Goal: Task Accomplishment & Management: Use online tool/utility

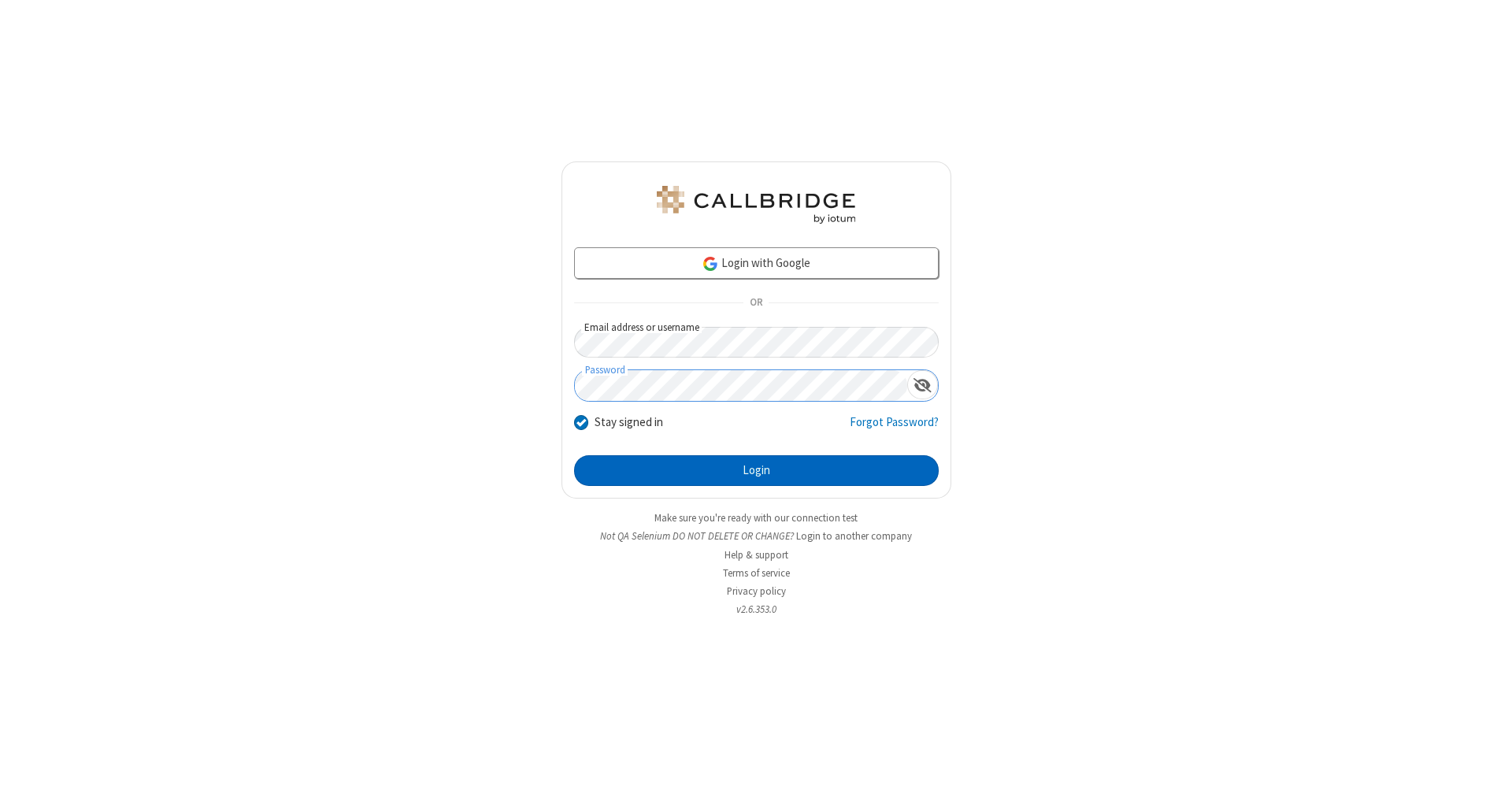
click at [756, 471] on button "Login" at bounding box center [756, 470] width 364 height 31
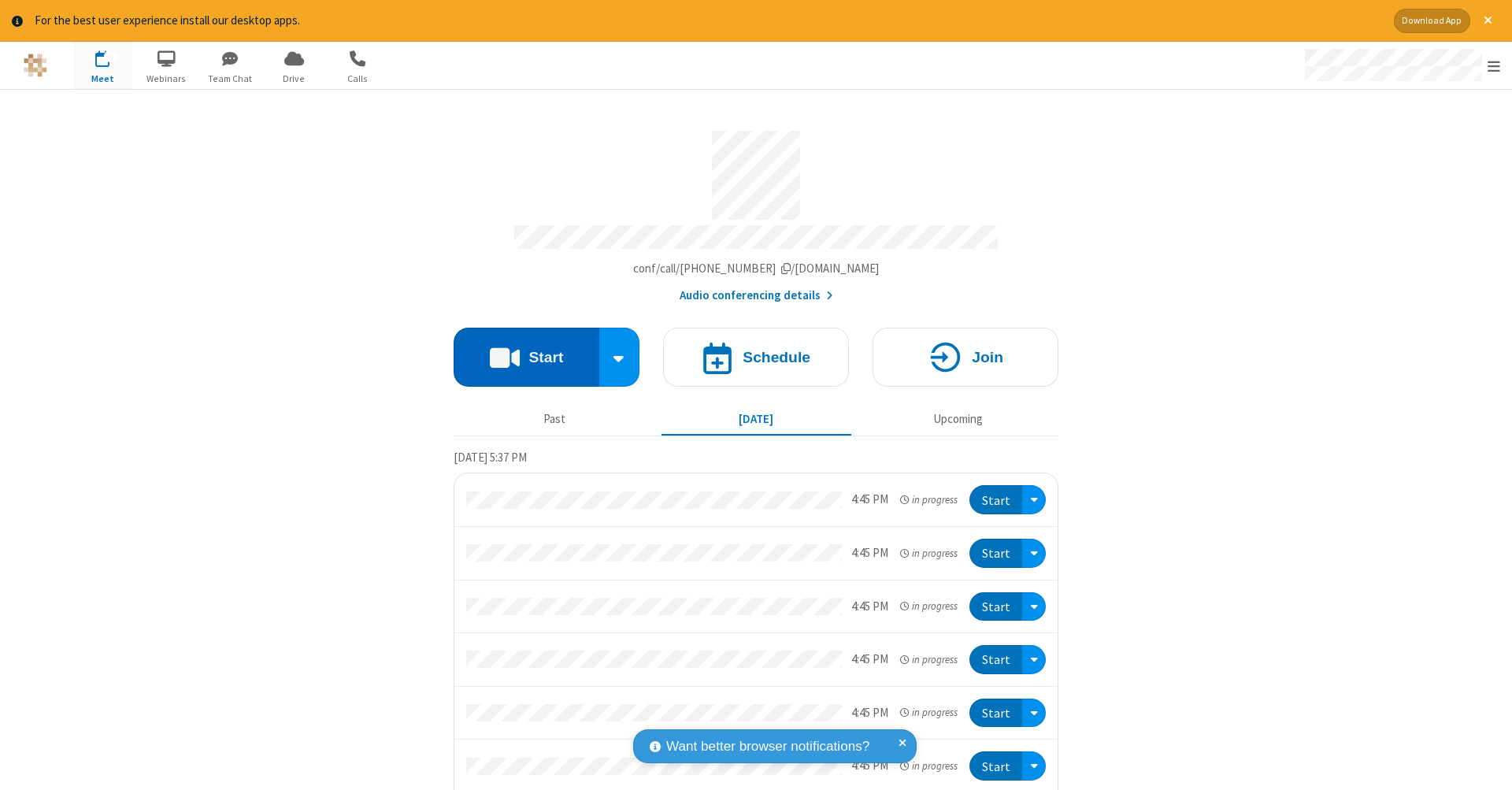
click at [519, 349] on button "Start" at bounding box center [526, 357] width 145 height 59
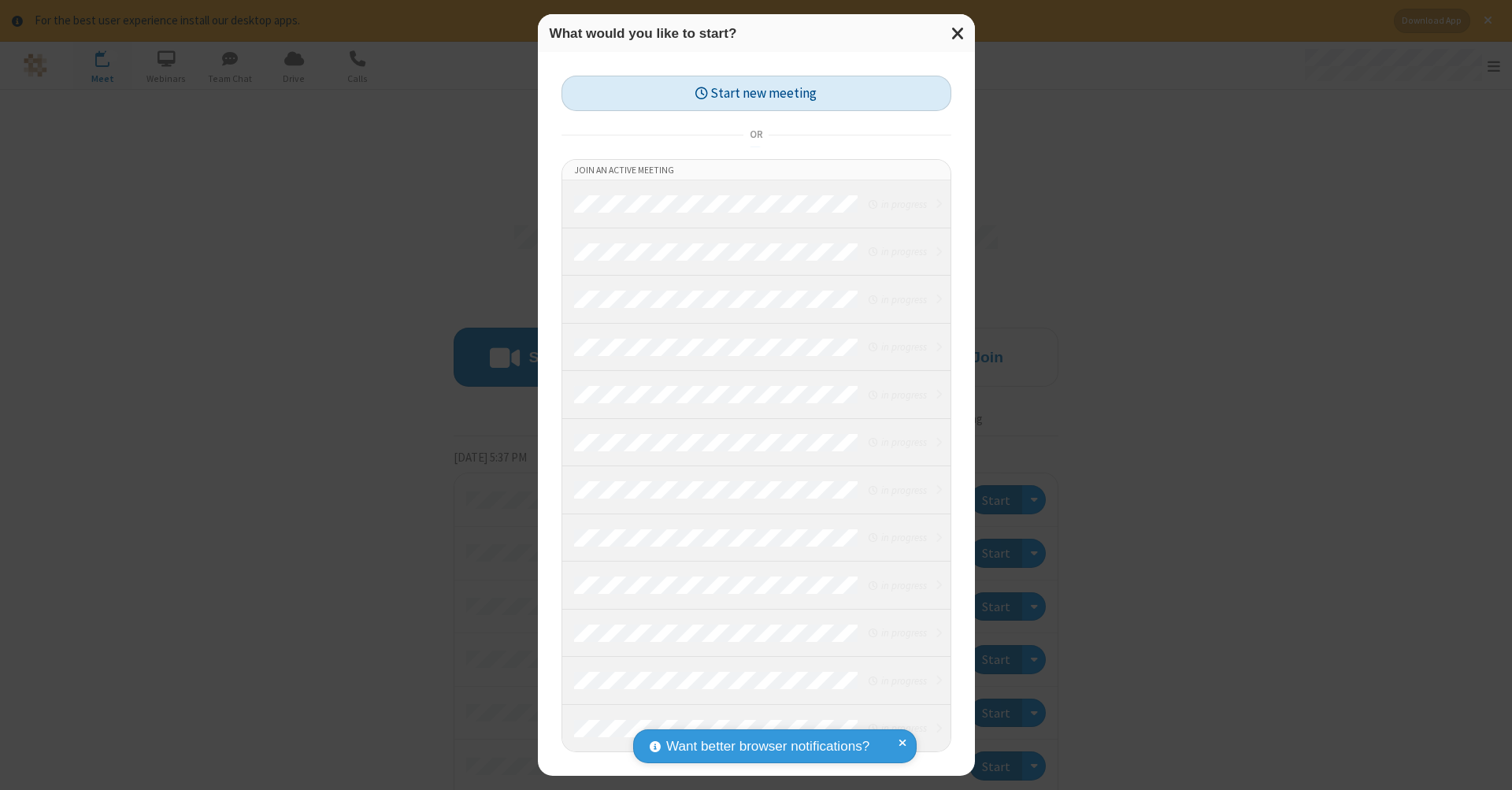
click at [756, 93] on button "Start new meeting" at bounding box center [756, 94] width 390 height 35
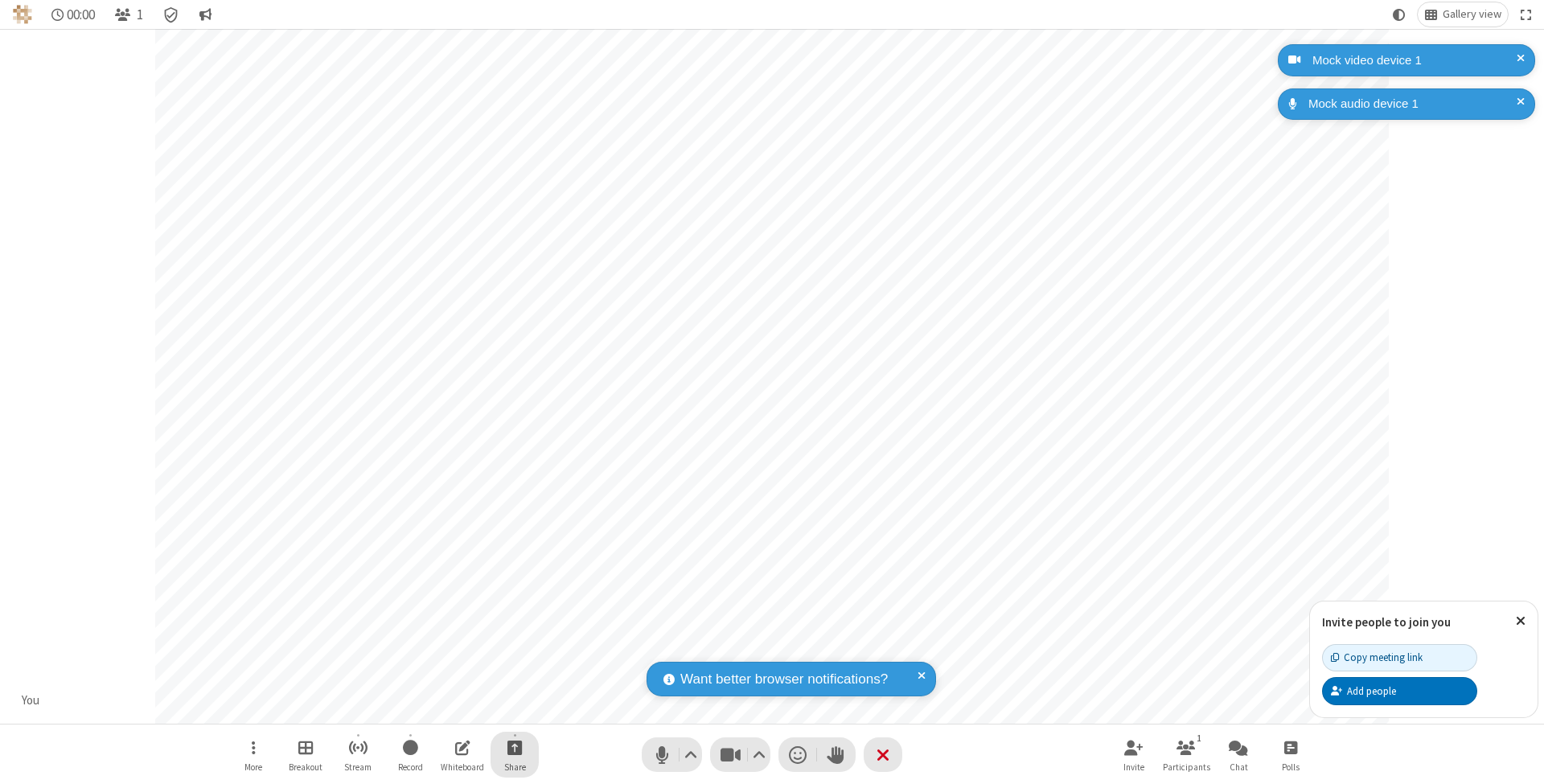
click at [514, 746] on span "Start sharing" at bounding box center [515, 746] width 16 height 20
click at [514, 650] on span "Share additional camera" at bounding box center [524, 653] width 119 height 14
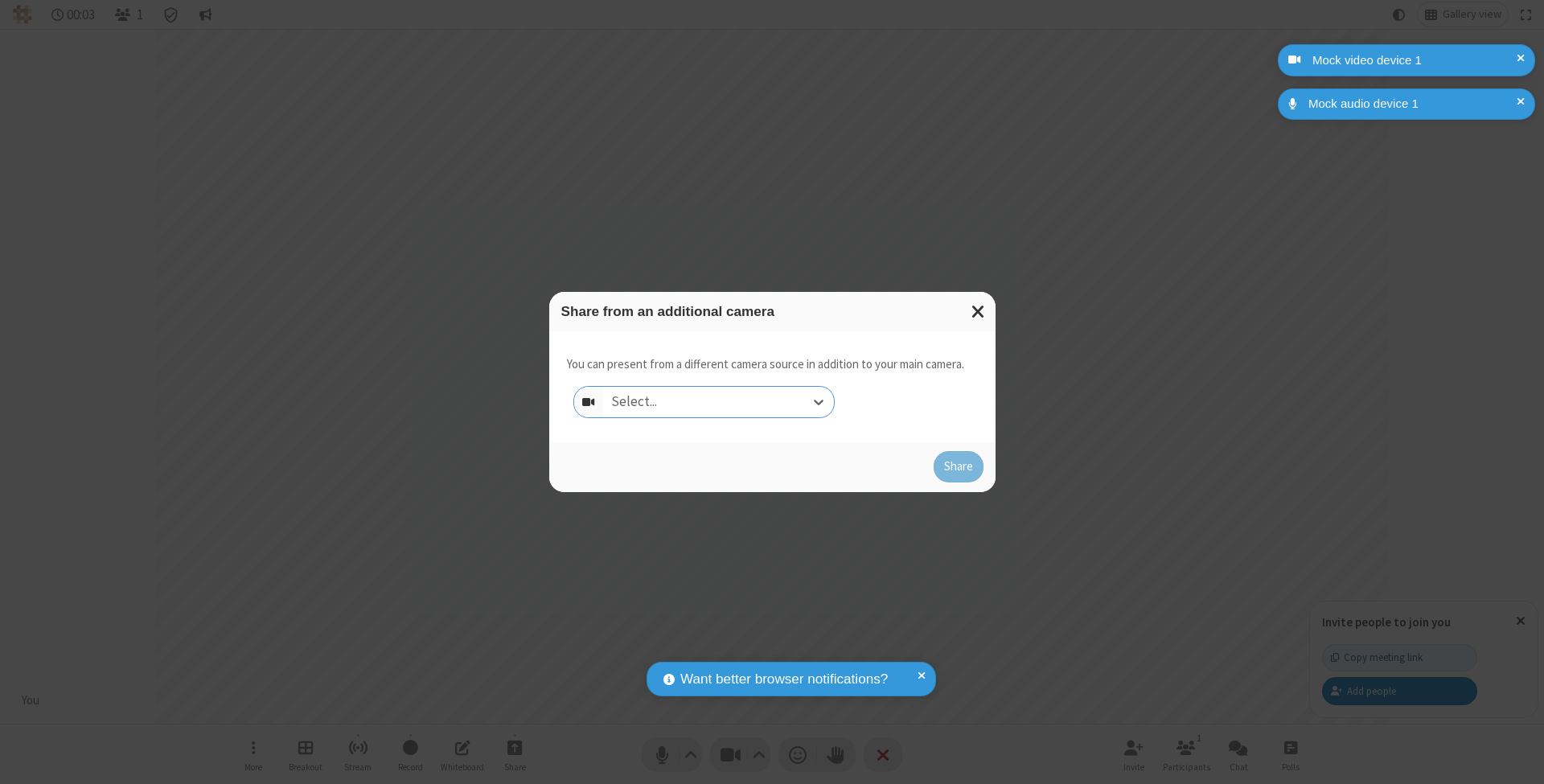
click at [718, 401] on div "Select..." at bounding box center [718, 401] width 231 height 30
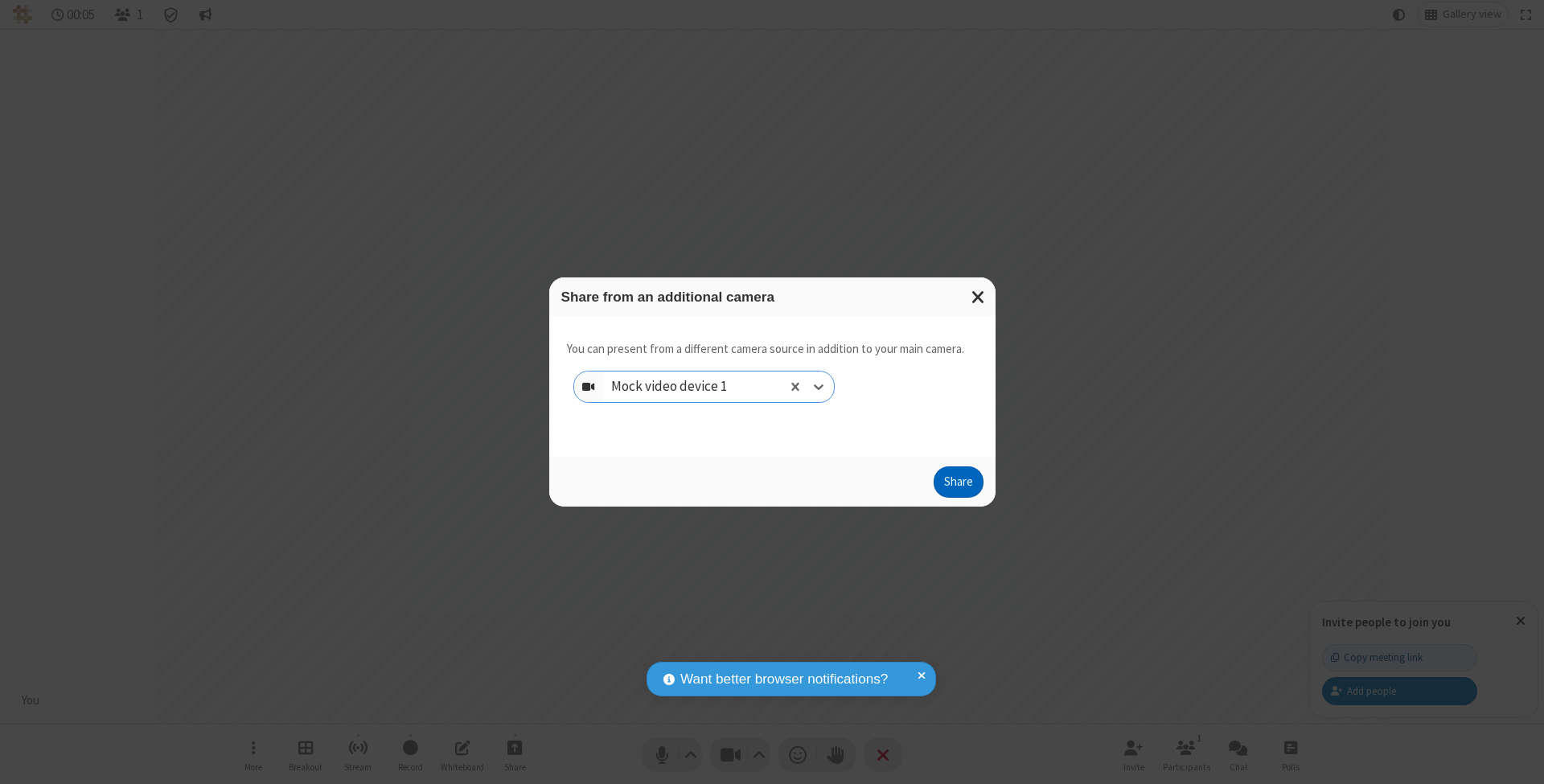
click at [957, 497] on button "Share" at bounding box center [958, 481] width 50 height 32
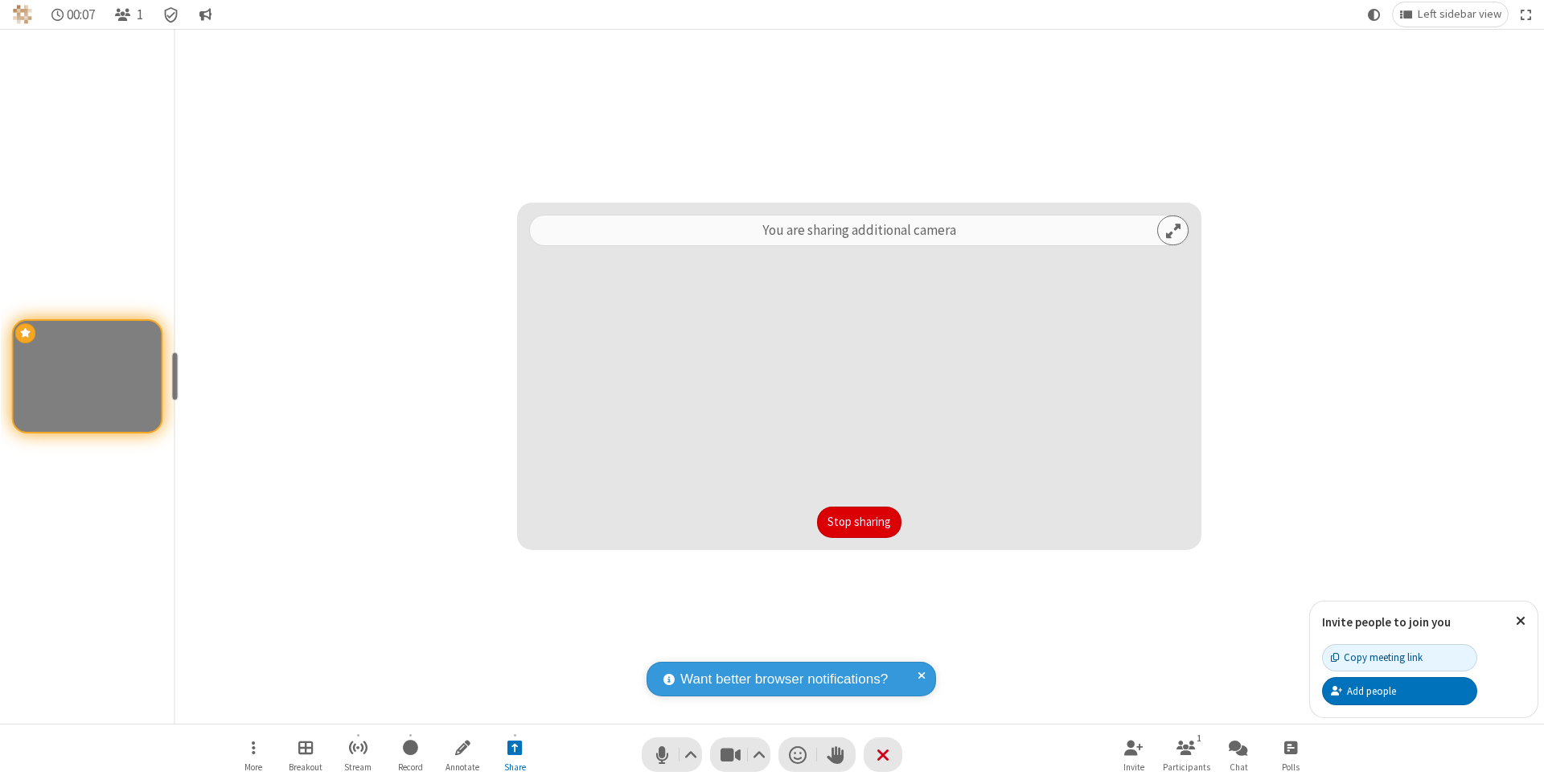
click at [859, 521] on button "Stop sharing" at bounding box center [859, 522] width 84 height 32
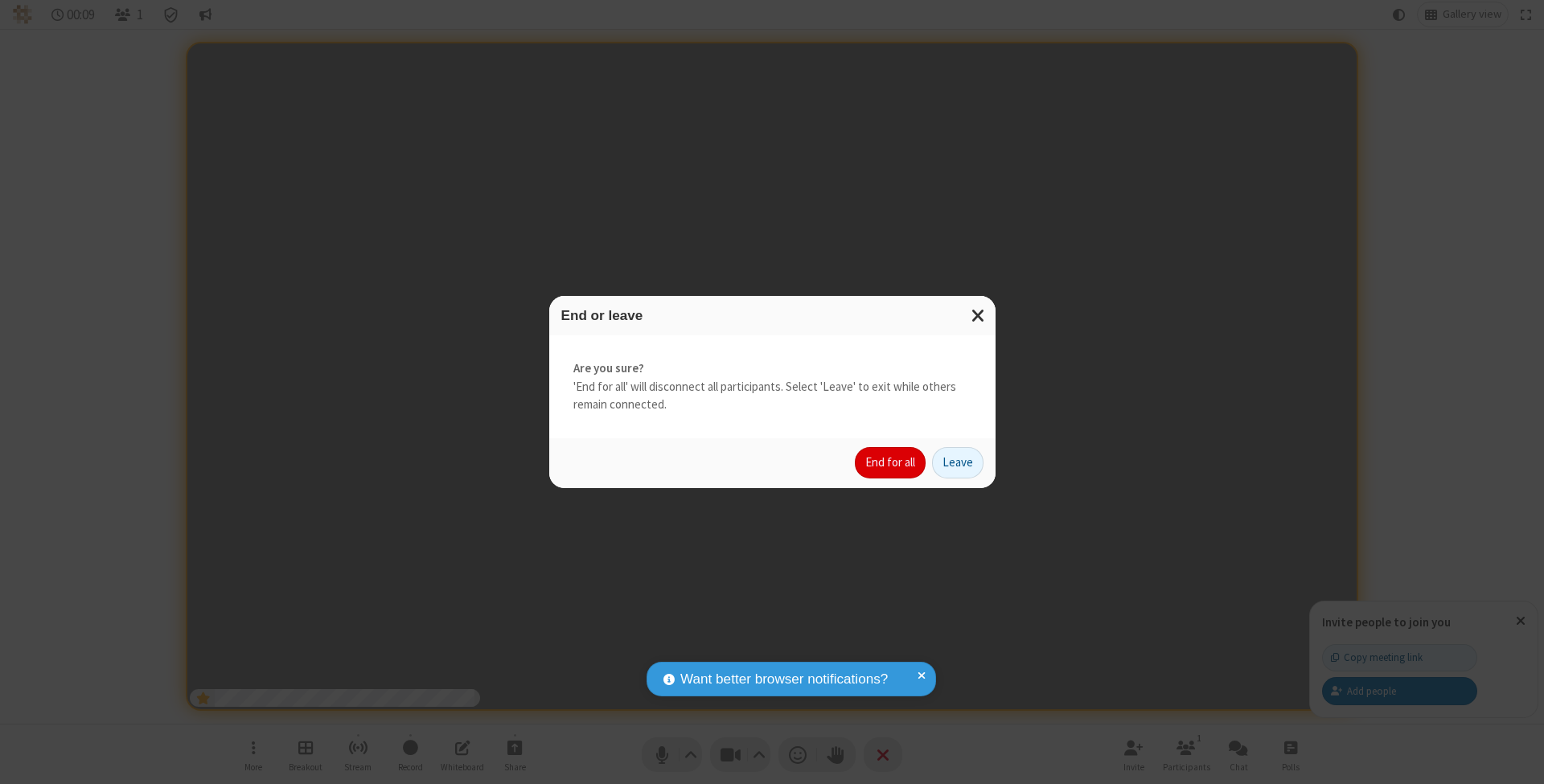
click at [891, 462] on button "End for all" at bounding box center [890, 463] width 71 height 32
